Goal: Information Seeking & Learning: Find specific fact

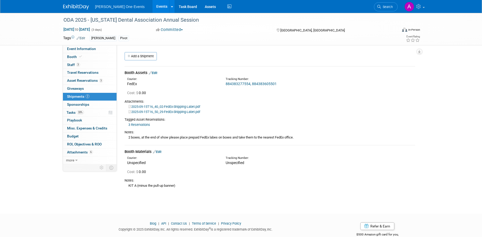
click at [80, 9] on img at bounding box center [76, 6] width 26 height 5
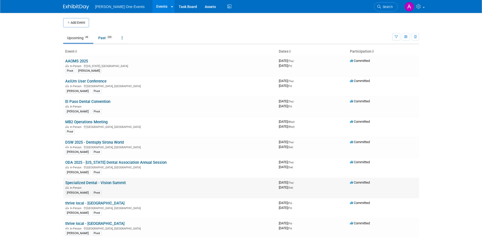
click at [92, 183] on link "Specialized Dental - Vision Summit" at bounding box center [95, 182] width 61 height 5
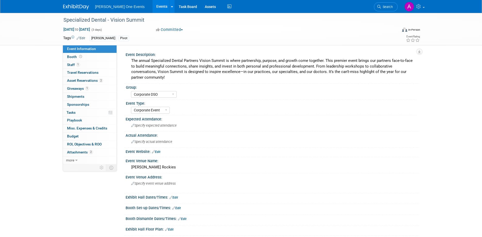
select select "Corporate DSO"
select select "Corporate Event"
click at [68, 57] on span "Booth" at bounding box center [75, 57] width 16 height 4
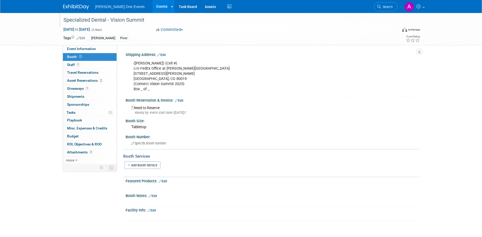
drag, startPoint x: 136, startPoint y: 27, endPoint x: 140, endPoint y: 17, distance: 11.5
click at [140, 17] on div "Specialized Dental - Vision Summit" at bounding box center [226, 19] width 328 height 9
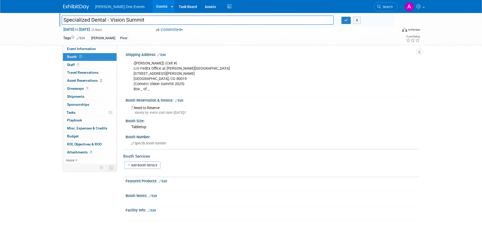
click at [140, 17] on input "Specialized Dental - Vision Summit" at bounding box center [198, 19] width 272 height 9
click at [146, 20] on input "Specialized Dental - Vision Summit" at bounding box center [198, 19] width 272 height 9
drag, startPoint x: 73, startPoint y: 30, endPoint x: 16, endPoint y: 37, distance: 57.4
click at [62, 24] on input "Specialized Dental - Vision Summit" at bounding box center [198, 19] width 272 height 9
click at [166, 87] on div "(Daniel Wilkinson) (Cell #) c/o FedEx Office at Gaylord Rockies Resort & Conven…" at bounding box center [246, 76] width 232 height 36
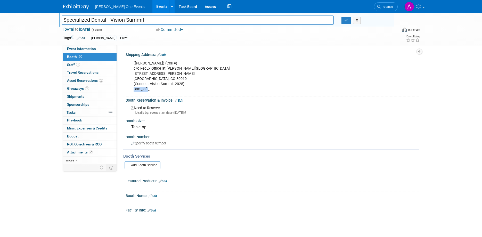
click at [166, 87] on div "(Daniel Wilkinson) (Cell #) c/o FedEx Office at Gaylord Rockies Resort & Conven…" at bounding box center [246, 76] width 232 height 36
click at [184, 82] on div "(Daniel Wilkinson) (Cell #) c/o FedEx Office at Gaylord Rockies Resort & Conven…" at bounding box center [246, 76] width 232 height 36
click at [185, 84] on div "(Daniel Wilkinson) (Cell #) c/o FedEx Office at Gaylord Rockies Resort & Conven…" at bounding box center [246, 76] width 232 height 36
click at [177, 88] on div "(Daniel Wilkinson) (Cell #) c/o FedEx Office at Gaylord Rockies Resort & Conven…" at bounding box center [246, 76] width 232 height 36
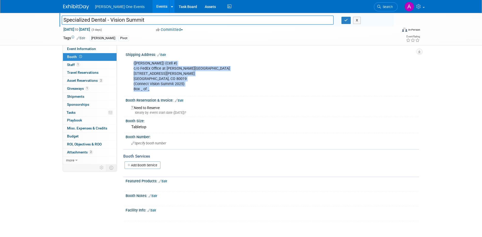
drag, startPoint x: 152, startPoint y: 90, endPoint x: 131, endPoint y: 66, distance: 32.2
click at [131, 66] on div "(Daniel Wilkinson) (Cell #) c/o FedEx Office at Gaylord Rockies Resort & Conven…" at bounding box center [246, 76] width 232 height 36
copy div "(Daniel Wilkinson) (Cell #) c/o FedEx Office at Gaylord Rockies Resort & Conven…"
click at [85, 81] on span "Asset Reservations 2" at bounding box center [85, 80] width 36 height 4
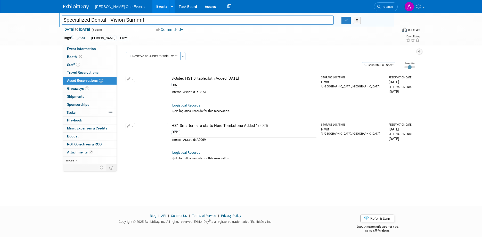
click at [238, 188] on div "Specialized Dental - Vision Summit Specialized Dental - Vision Summit X Sep 25,…" at bounding box center [241, 104] width 482 height 183
drag, startPoint x: 210, startPoint y: 95, endPoint x: 196, endPoint y: 92, distance: 14.5
click at [196, 92] on td "3-Sided HS1 6' tablecloth Added June 2025 HS1 Internal Asset Id: A0074" at bounding box center [244, 85] width 148 height 29
copy div "A0074"
click at [207, 94] on div "Internal Asset Id: A0074" at bounding box center [243, 92] width 145 height 5
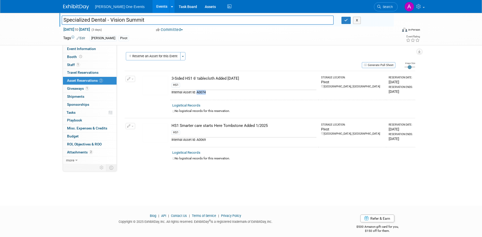
click at [197, 91] on div "Internal Asset Id: A0074" at bounding box center [243, 92] width 145 height 5
copy div "A0074"
